Goal: Find specific page/section: Find specific page/section

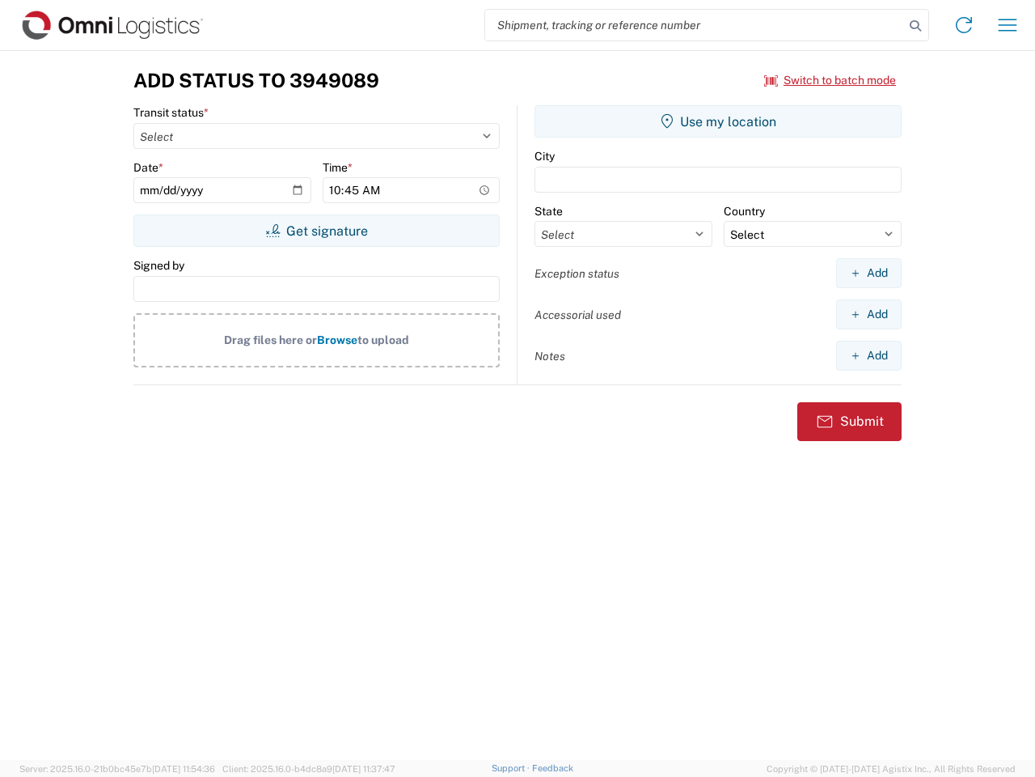
click at [695, 25] on input "search" at bounding box center [694, 25] width 419 height 31
click at [916, 26] on icon at bounding box center [915, 26] width 23 height 23
click at [964, 25] on icon at bounding box center [964, 25] width 26 height 26
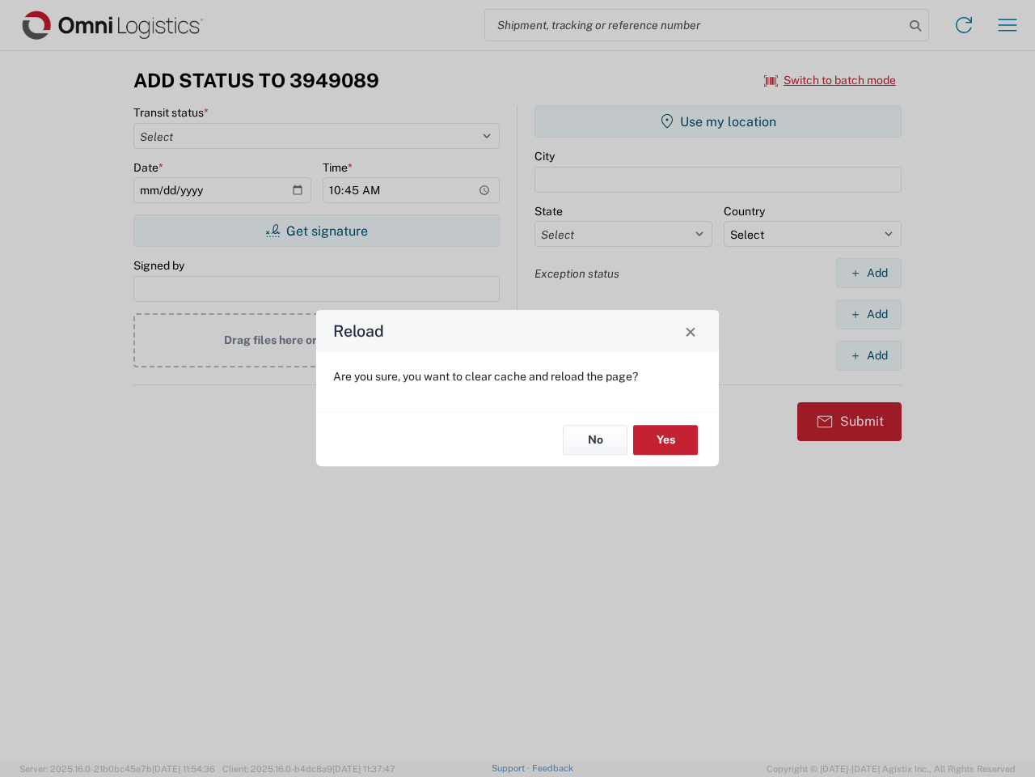
click at [1008, 25] on div "Reload Are you sure, you want to clear cache and reload the page? No Yes" at bounding box center [517, 388] width 1035 height 777
click at [831, 80] on div "Reload Are you sure, you want to clear cache and reload the page? No Yes" at bounding box center [517, 388] width 1035 height 777
click at [316, 231] on div "Reload Are you sure, you want to clear cache and reload the page? No Yes" at bounding box center [517, 388] width 1035 height 777
click at [718, 121] on div "Reload Are you sure, you want to clear cache and reload the page? No Yes" at bounding box center [517, 388] width 1035 height 777
click at [869, 273] on div "Reload Are you sure, you want to clear cache and reload the page? No Yes" at bounding box center [517, 388] width 1035 height 777
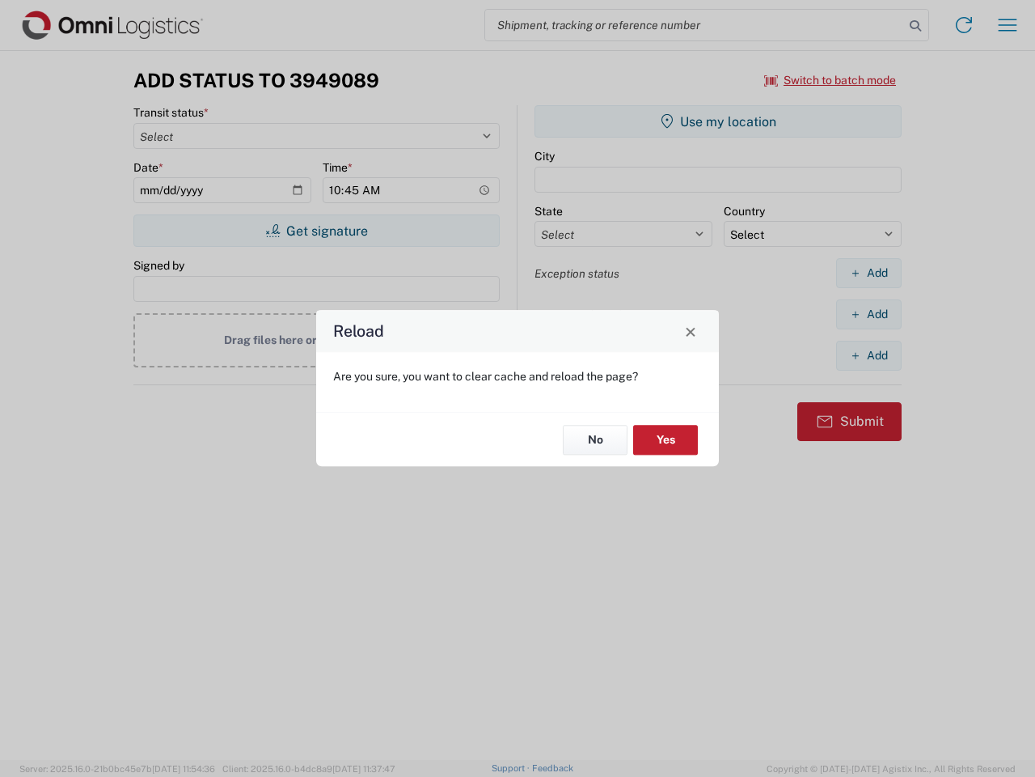
click at [869, 314] on div "Reload Are you sure, you want to clear cache and reload the page? No Yes" at bounding box center [517, 388] width 1035 height 777
click at [869, 355] on div "Reload Are you sure, you want to clear cache and reload the page? No Yes" at bounding box center [517, 388] width 1035 height 777
